Goal: Task Accomplishment & Management: Complete application form

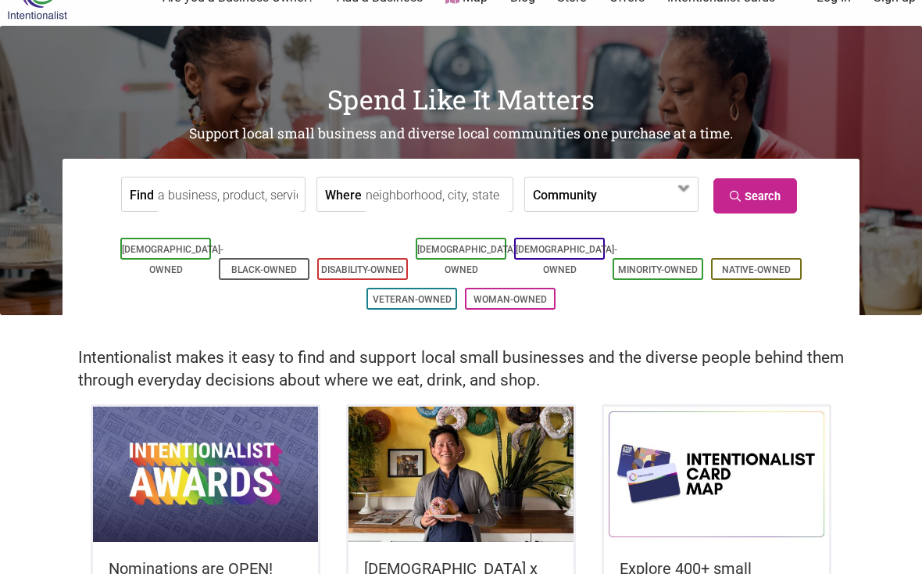
scroll to position [56, 0]
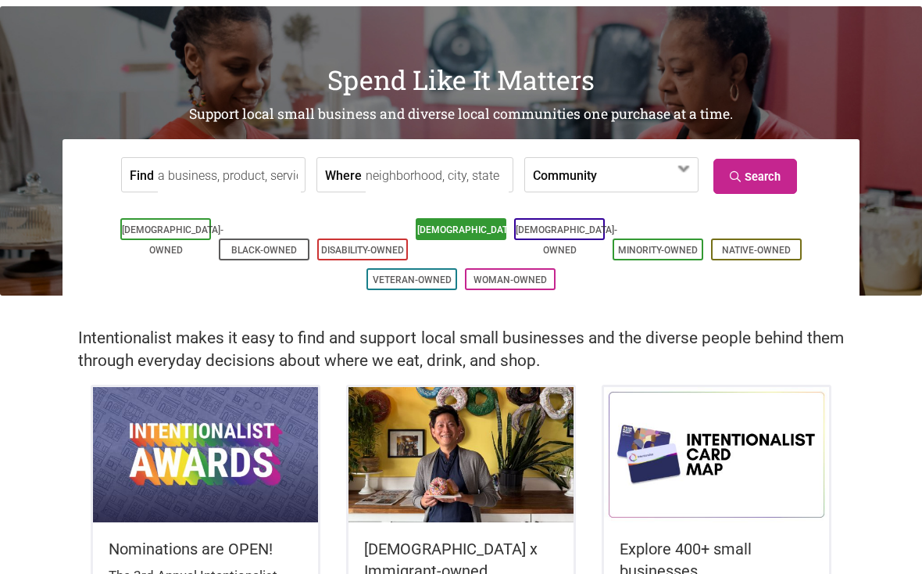
click at [473, 232] on link "[DEMOGRAPHIC_DATA]-Owned" at bounding box center [468, 239] width 102 height 31
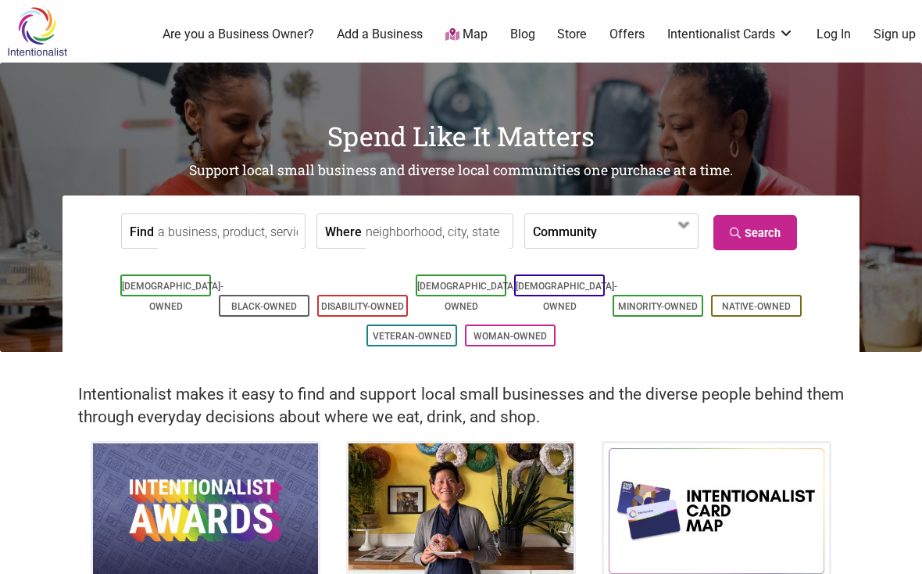
click at [888, 34] on link "Sign up" at bounding box center [895, 34] width 42 height 17
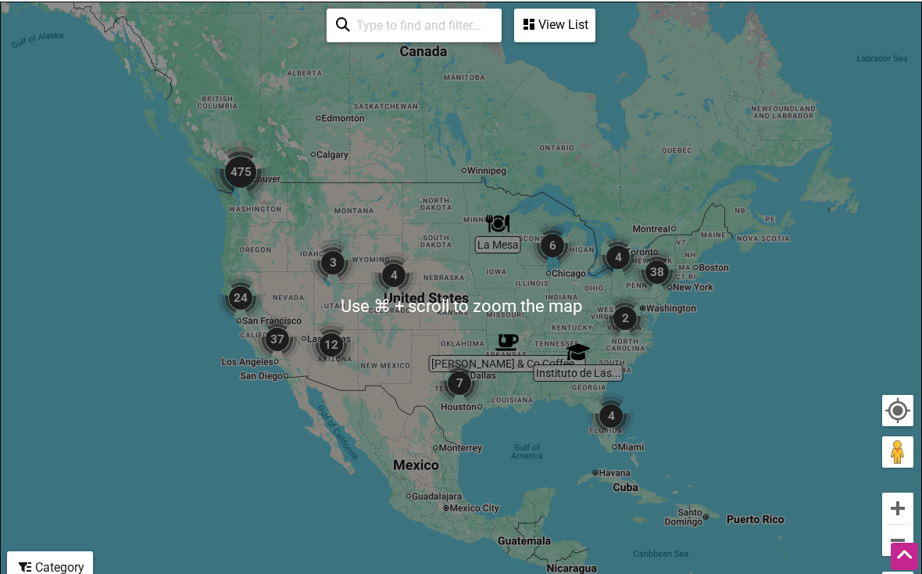
scroll to position [296, 0]
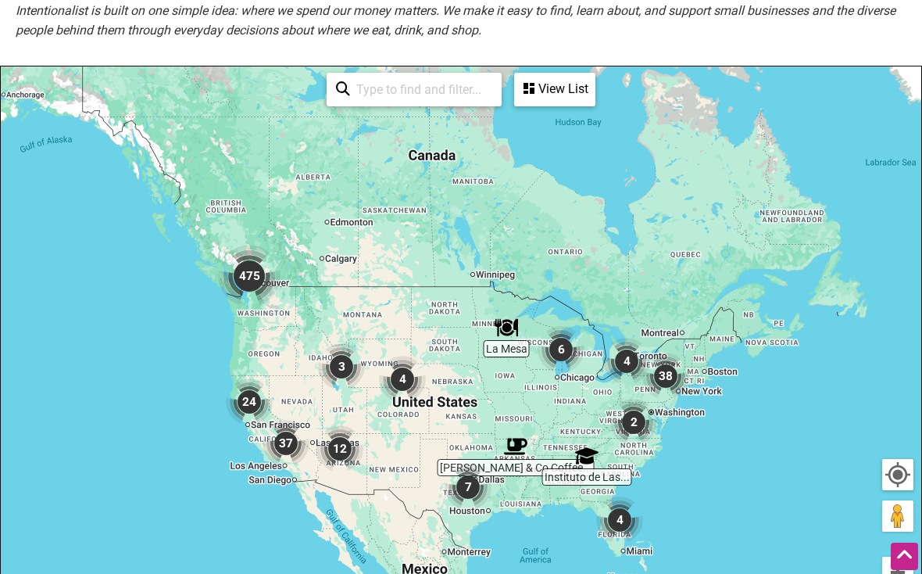
drag, startPoint x: 581, startPoint y: 204, endPoint x: 602, endPoint y: 277, distance: 75.7
click at [602, 277] on div "To navigate, press the arrow keys." at bounding box center [461, 370] width 921 height 608
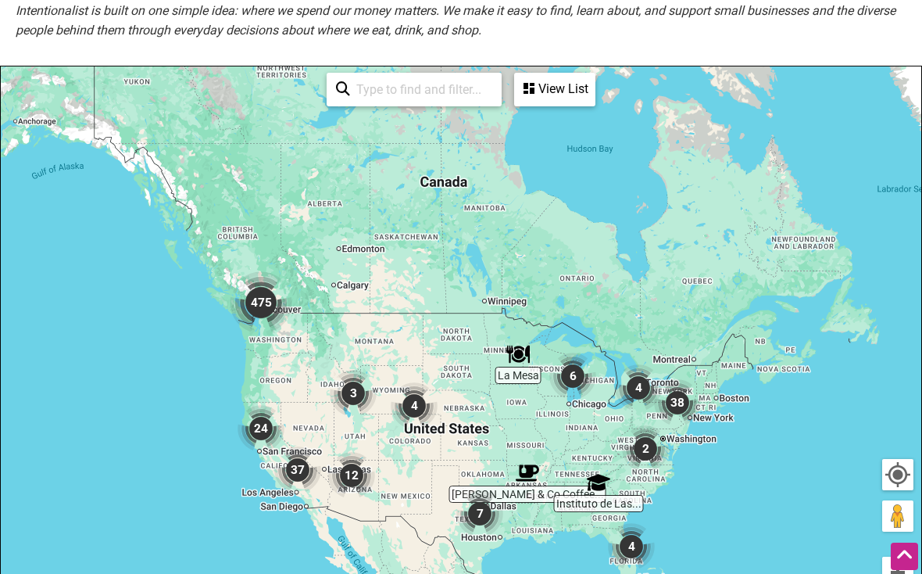
click at [425, 87] on input "search" at bounding box center [421, 89] width 142 height 30
type input "Portland"
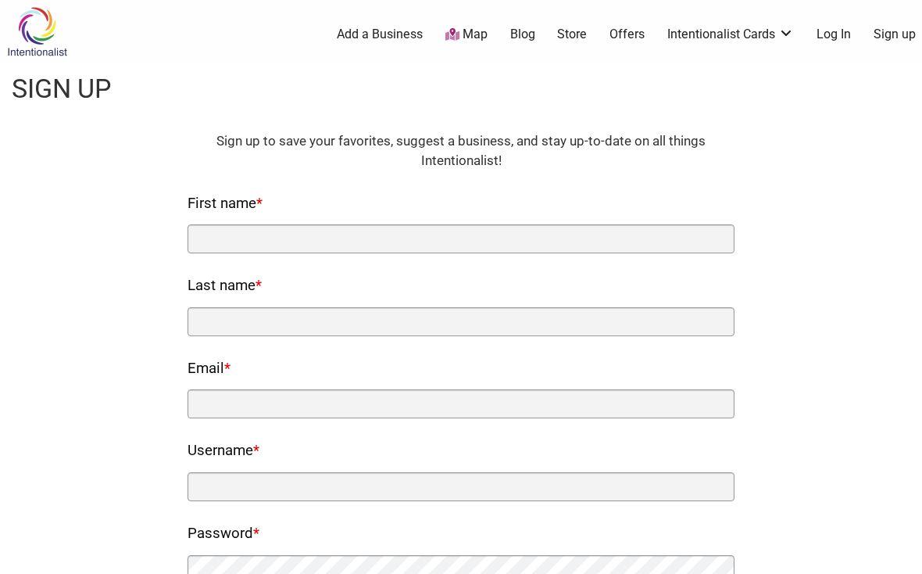
click at [367, 220] on div "First name *" at bounding box center [461, 222] width 547 height 63
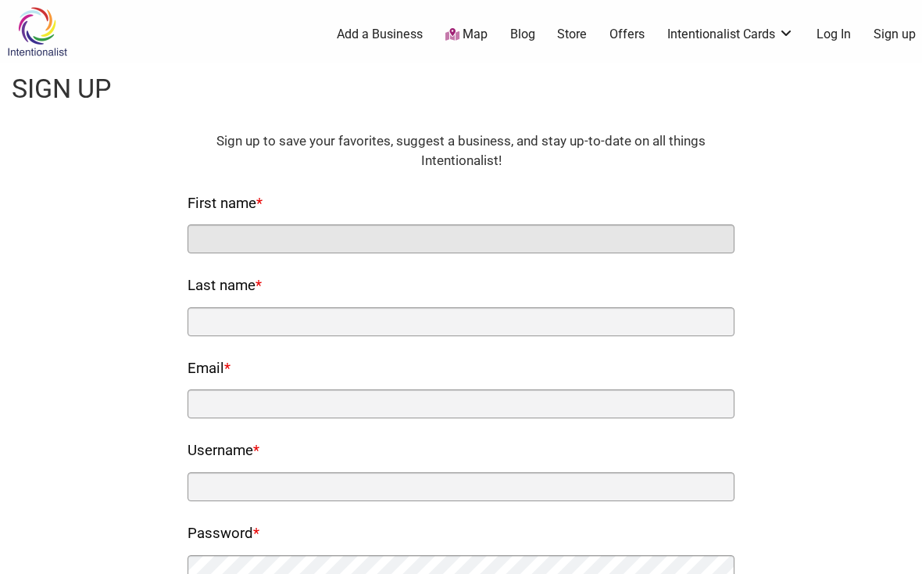
click at [347, 235] on input "First name *" at bounding box center [461, 238] width 547 height 29
type input "Bri"
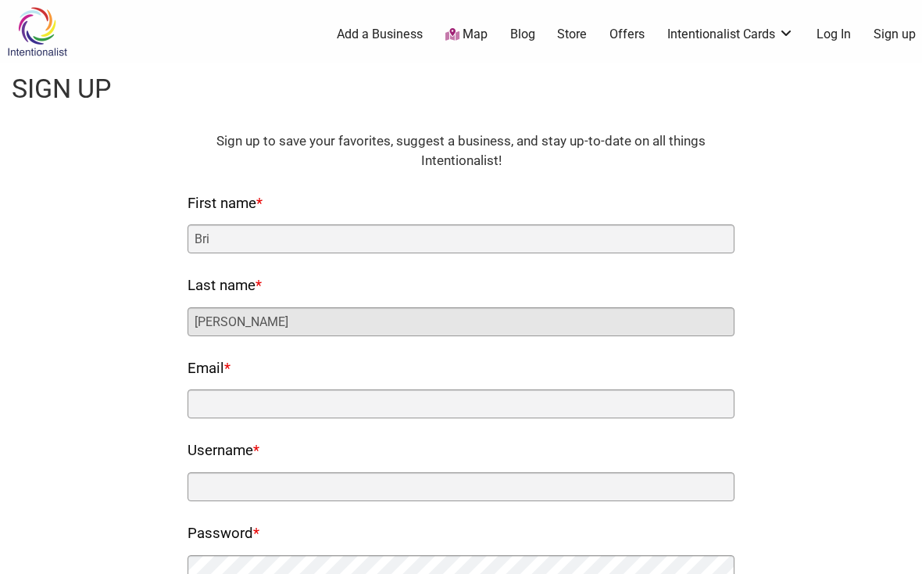
type input "Brey"
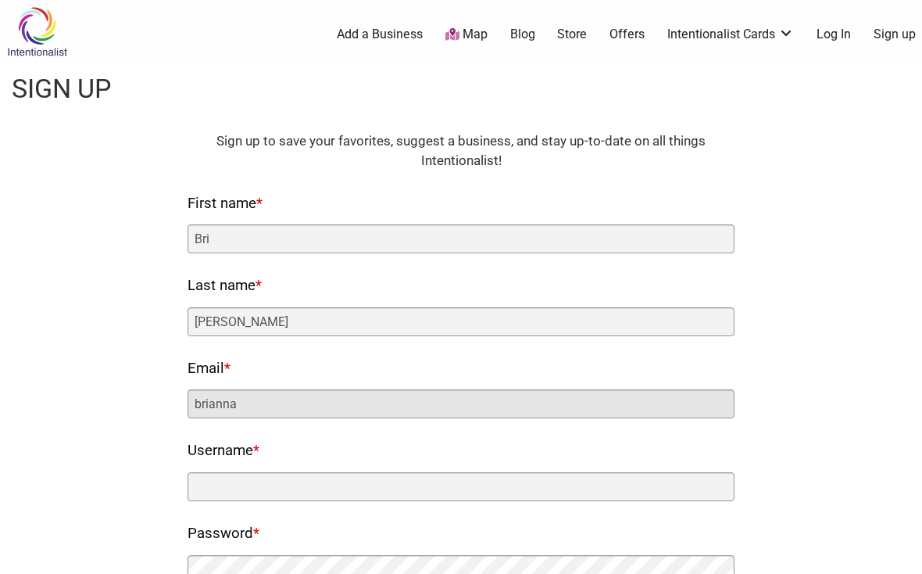
type input "briannabrey@gmail.com"
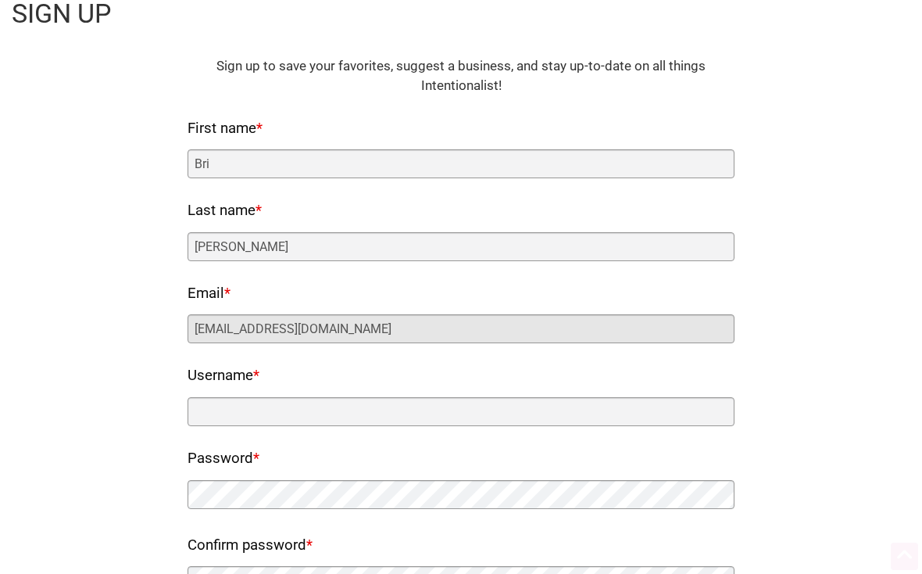
scroll to position [127, 0]
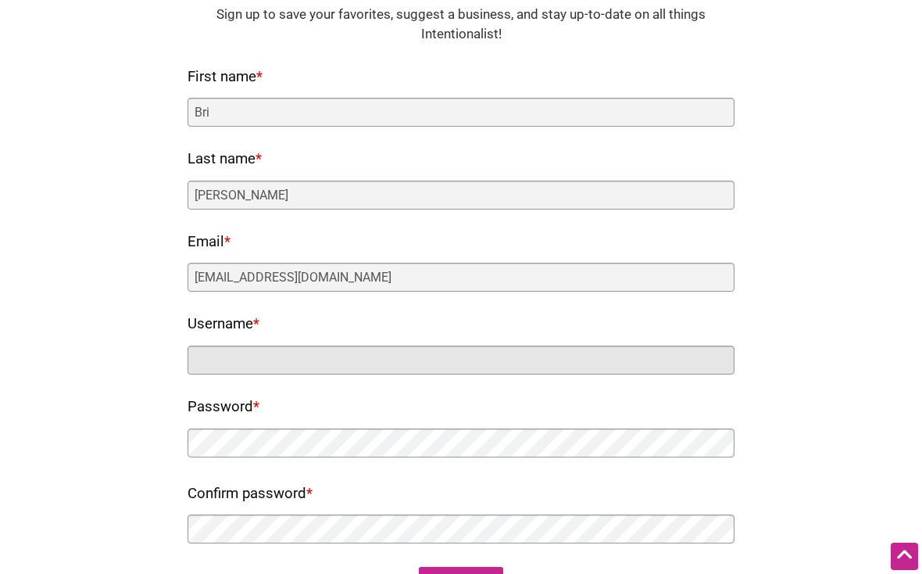
click at [274, 360] on input "Username *" at bounding box center [461, 360] width 547 height 29
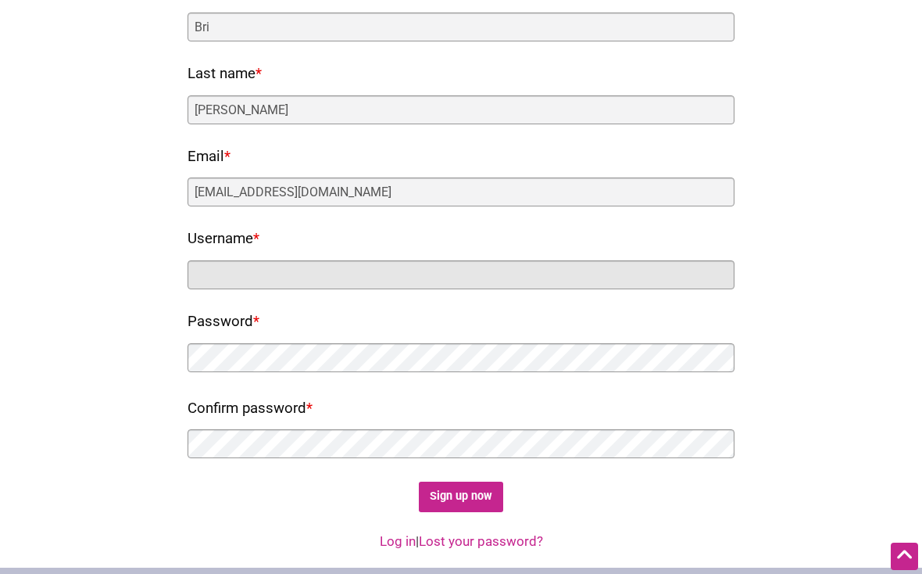
scroll to position [224, 0]
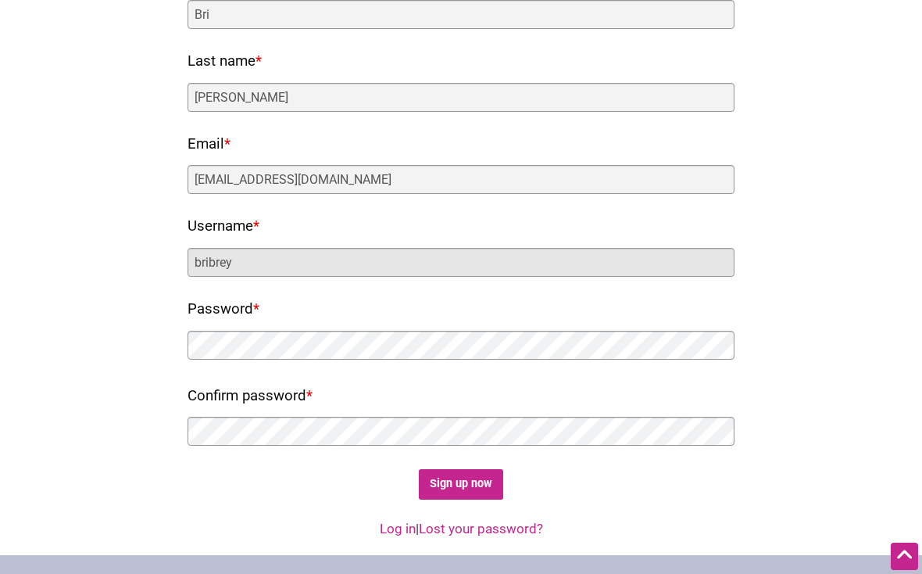
type input "bribrey"
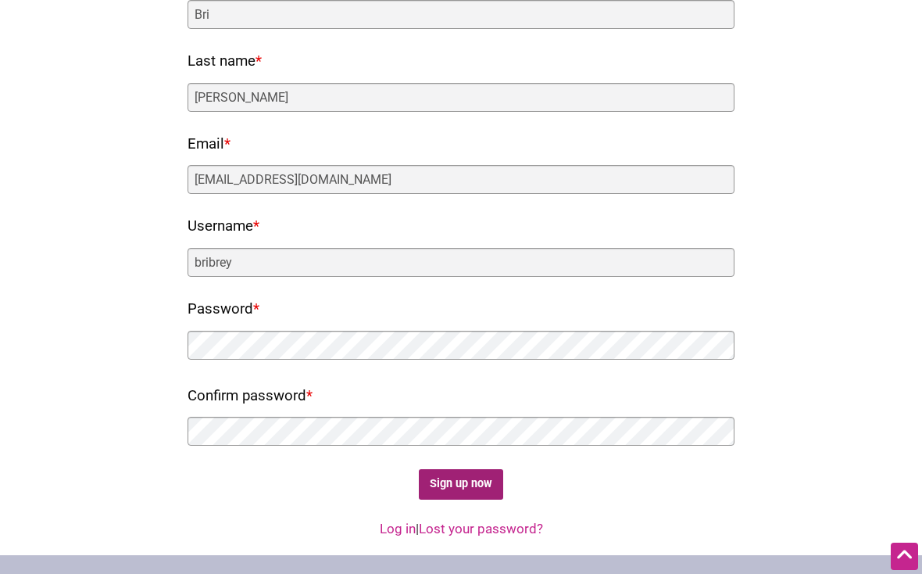
click at [486, 480] on input "Sign up now" at bounding box center [461, 484] width 85 height 30
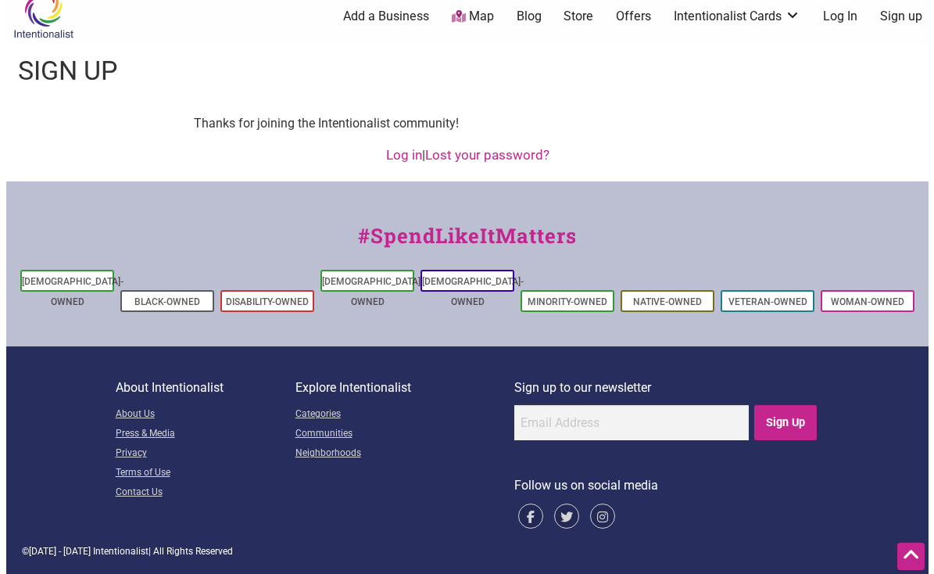
scroll to position [0, 0]
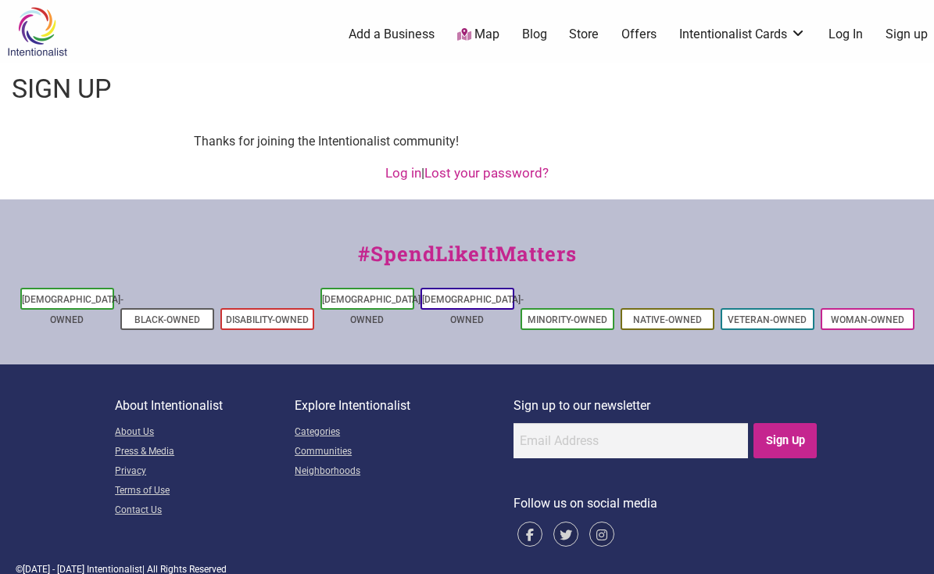
click at [905, 31] on link "Sign up" at bounding box center [907, 34] width 42 height 17
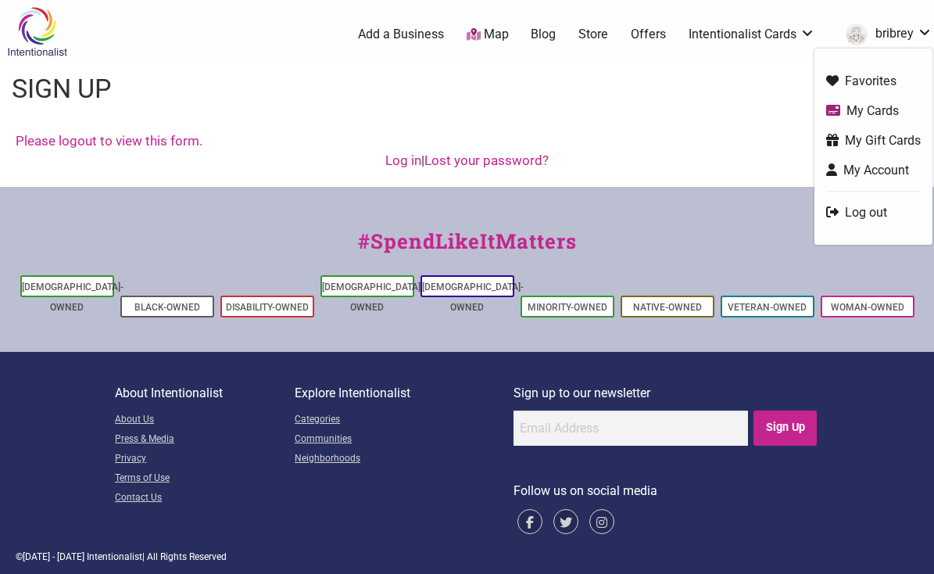
click at [898, 167] on link "My Account" at bounding box center [873, 170] width 95 height 18
